Goal: Check status: Check status

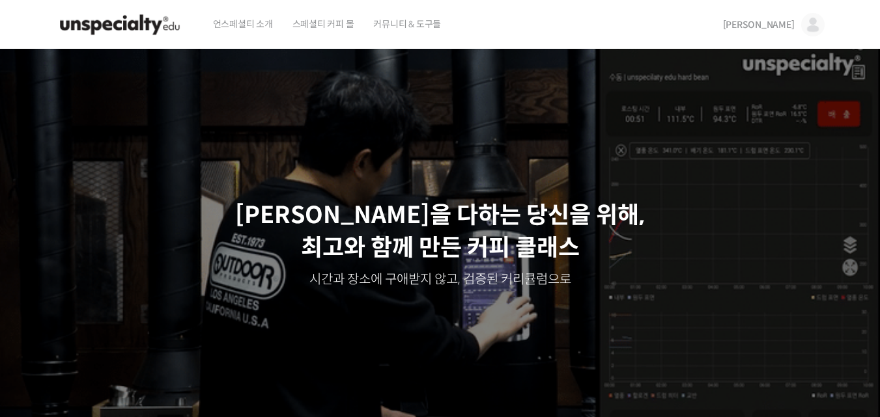
click at [791, 25] on span "[PERSON_NAME]" at bounding box center [759, 25] width 72 height 12
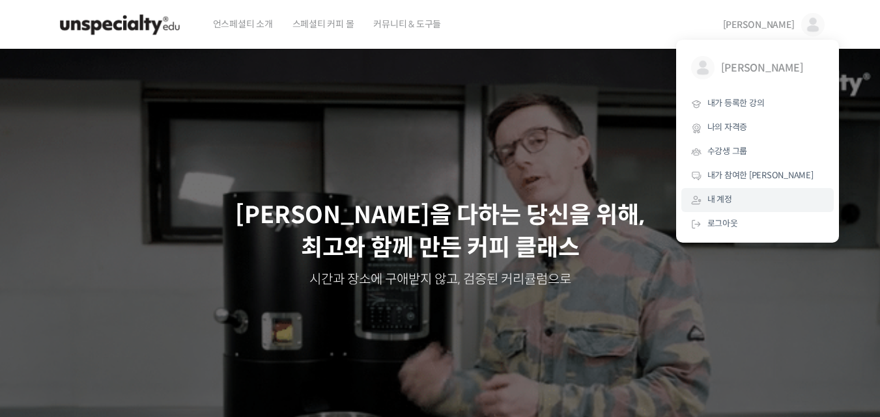
click at [739, 202] on link "내 계정" at bounding box center [757, 200] width 152 height 24
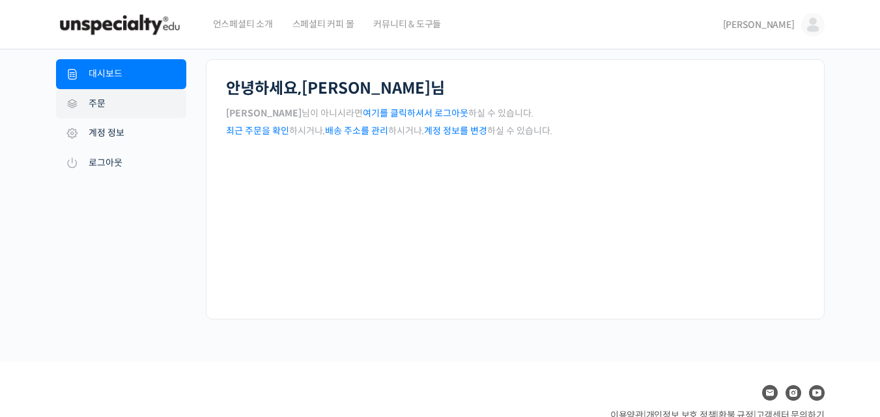
click at [97, 98] on link "주문" at bounding box center [121, 104] width 130 height 30
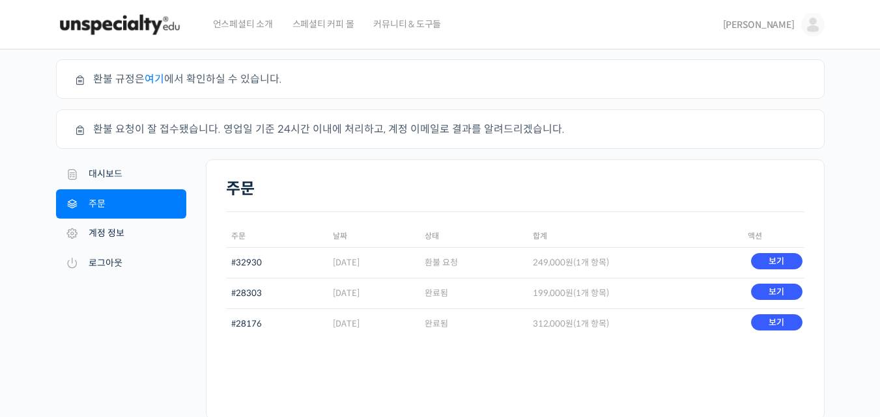
click at [842, 298] on div "주문 환불 규정은 여기 에서 확인하실 수 있습니다. 환불 요청이 잘 접수됐습니다. 영업일 기준 24시간 이내에 처리하고, 계정 이메일로 결과를…" at bounding box center [440, 255] width 880 height 413
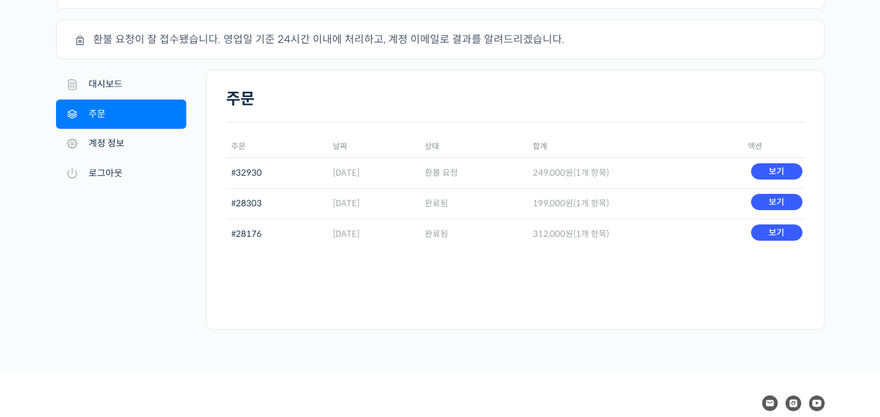
scroll to position [104, 0]
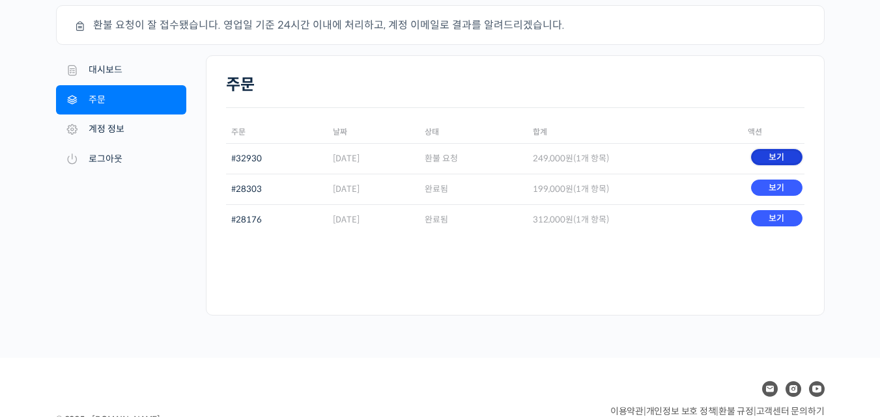
click at [771, 159] on link "보기" at bounding box center [776, 157] width 51 height 16
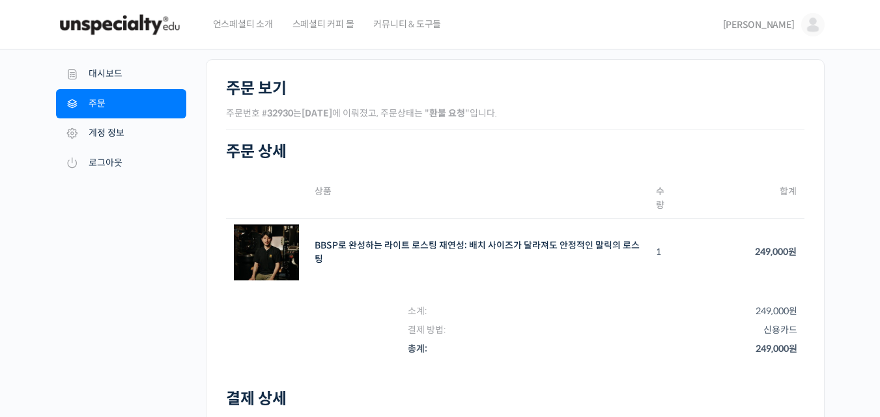
drag, startPoint x: 0, startPoint y: 0, endPoint x: 771, endPoint y: 159, distance: 786.7
click at [771, 159] on h2 "주문 상세" at bounding box center [515, 152] width 578 height 19
click at [844, 192] on div "주문 #32930 내 계정 대시보드 주문 다운로드 주소 계정 정보 로그아웃 주문 보기 주문번호 # 32930 는 2025년 08월 10일 에 …" at bounding box center [440, 340] width 880 height 583
